Goal: Find specific page/section: Find specific page/section

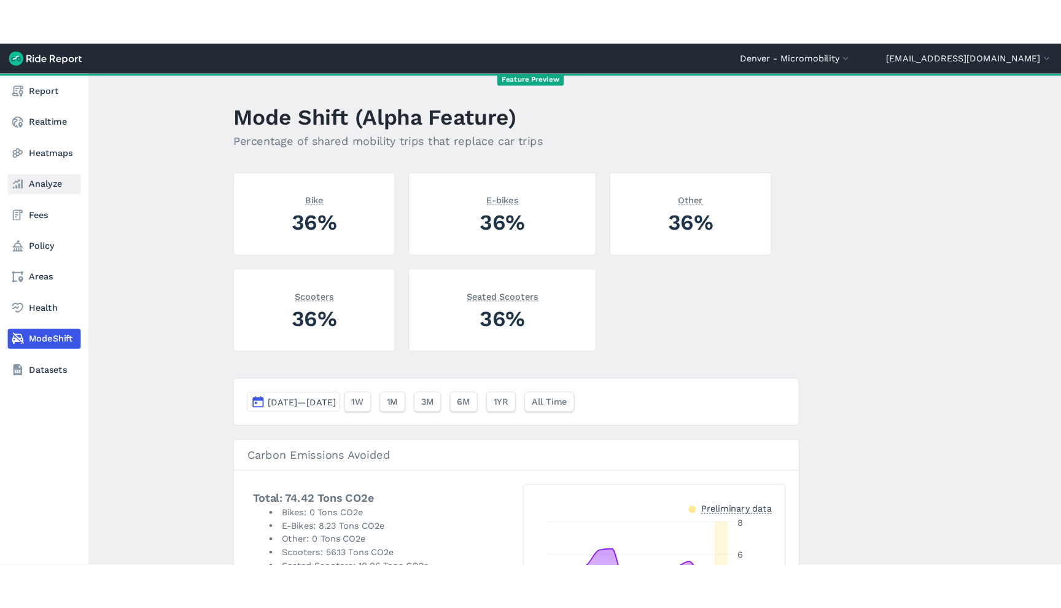
scroll to position [978, 0]
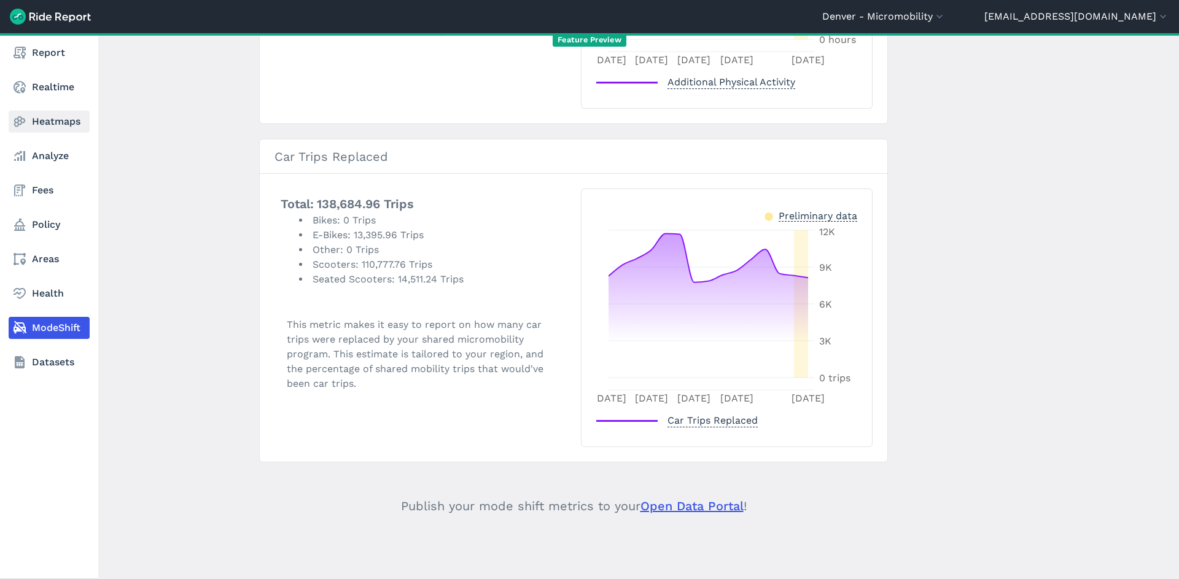
click at [40, 127] on link "Heatmaps" at bounding box center [49, 122] width 81 height 22
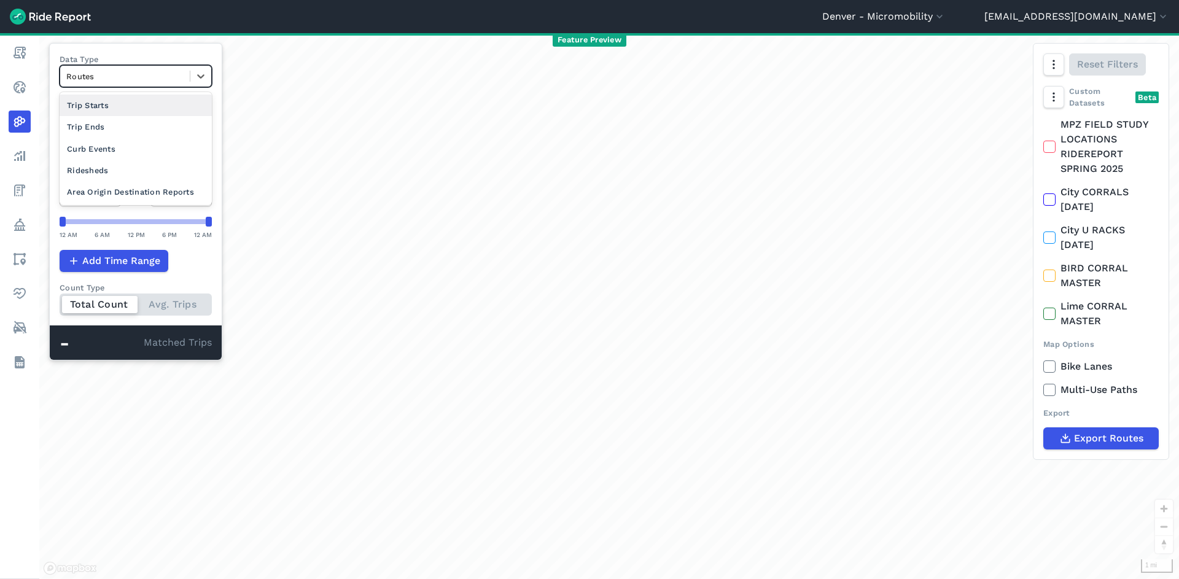
click at [134, 71] on div at bounding box center [124, 76] width 117 height 14
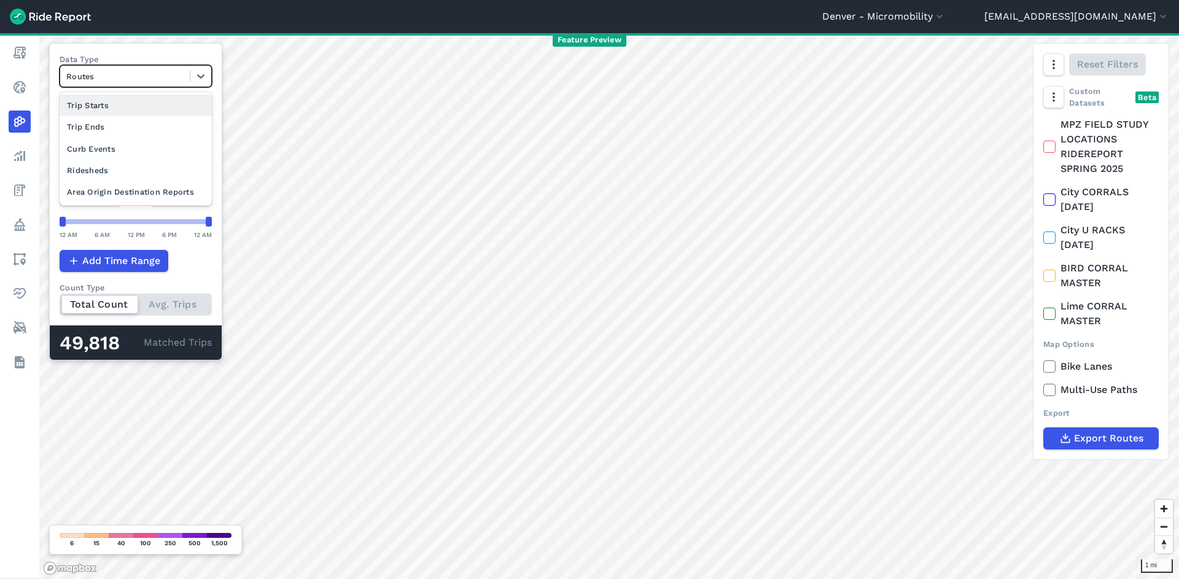
click at [151, 45] on div "Feature Preview" at bounding box center [589, 40] width 1179 height 14
click at [171, 74] on div at bounding box center [124, 76] width 117 height 14
click at [145, 109] on div "Trip Starts" at bounding box center [136, 105] width 152 height 21
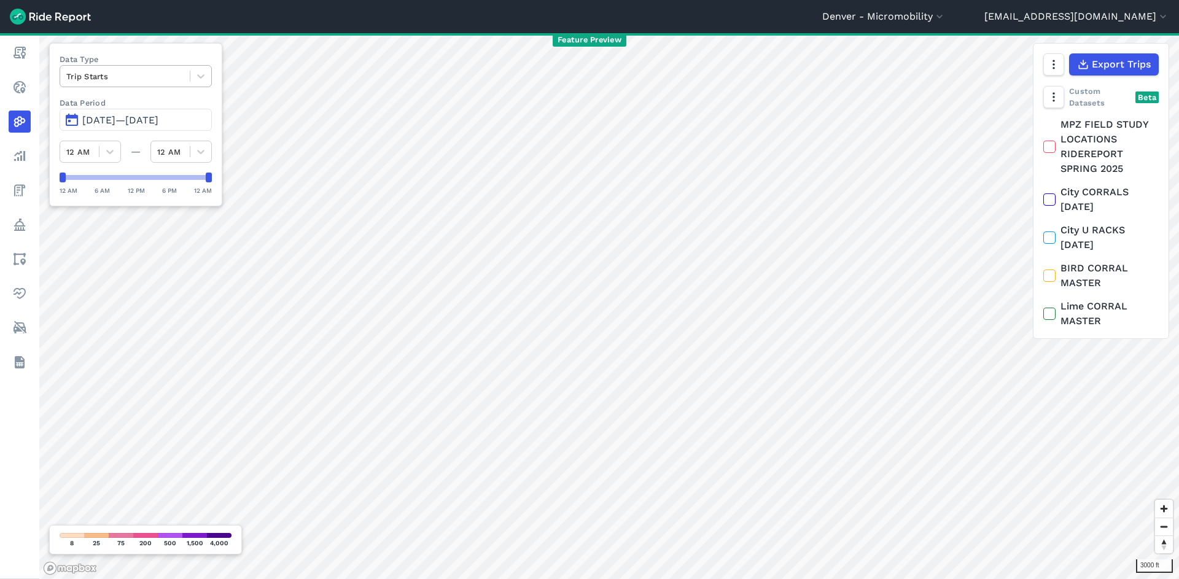
click at [165, 83] on div at bounding box center [124, 76] width 117 height 14
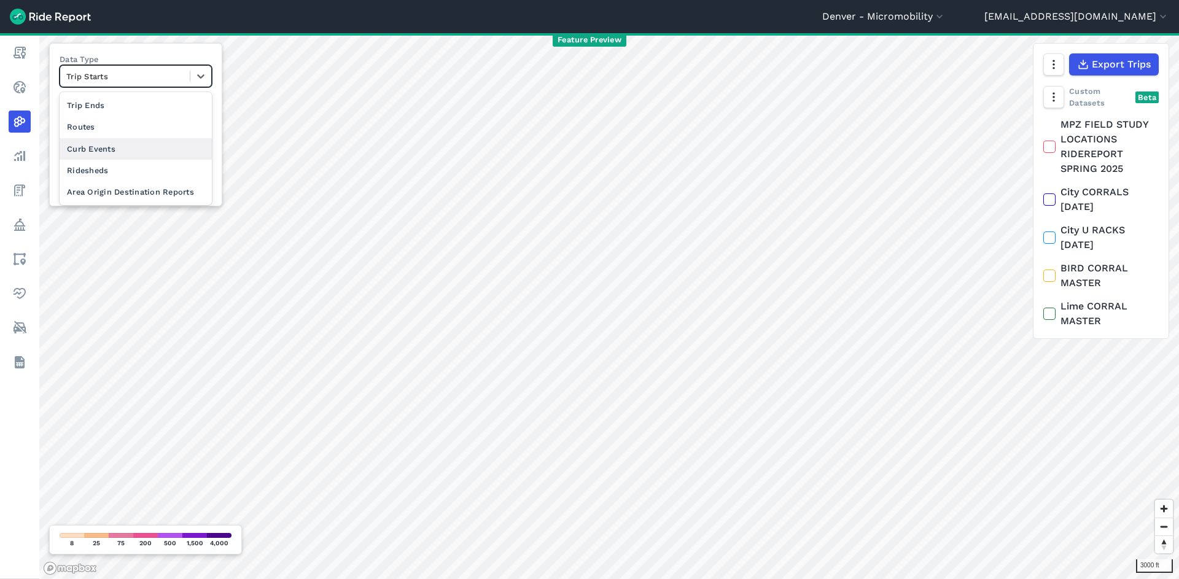
click at [163, 146] on div "Curb Events" at bounding box center [136, 148] width 152 height 21
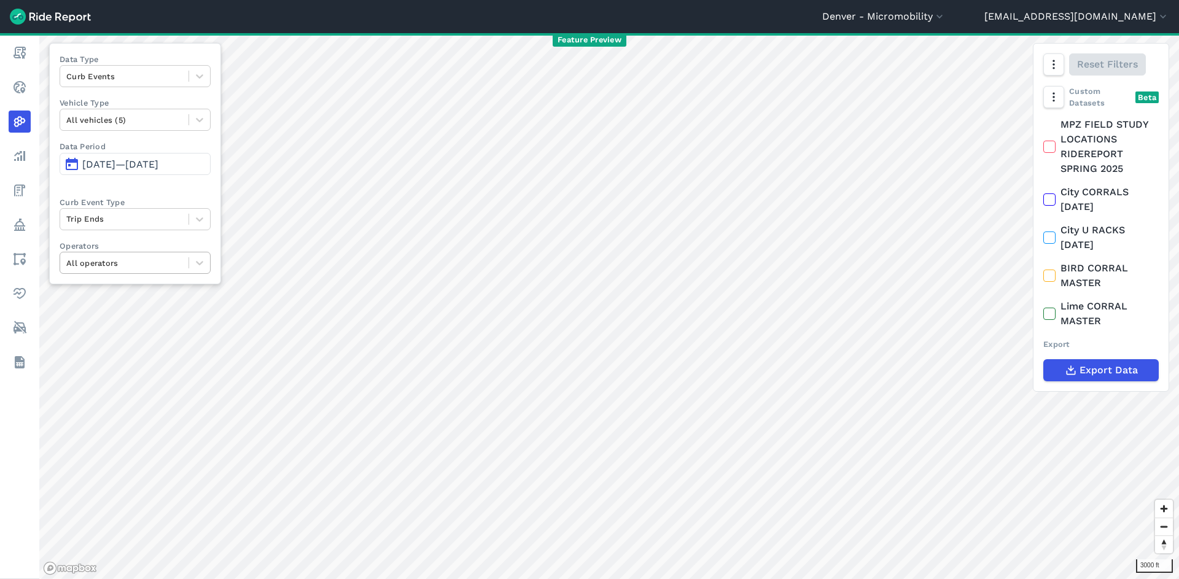
click at [180, 266] on div at bounding box center [124, 263] width 116 height 14
